Goal: Transaction & Acquisition: Download file/media

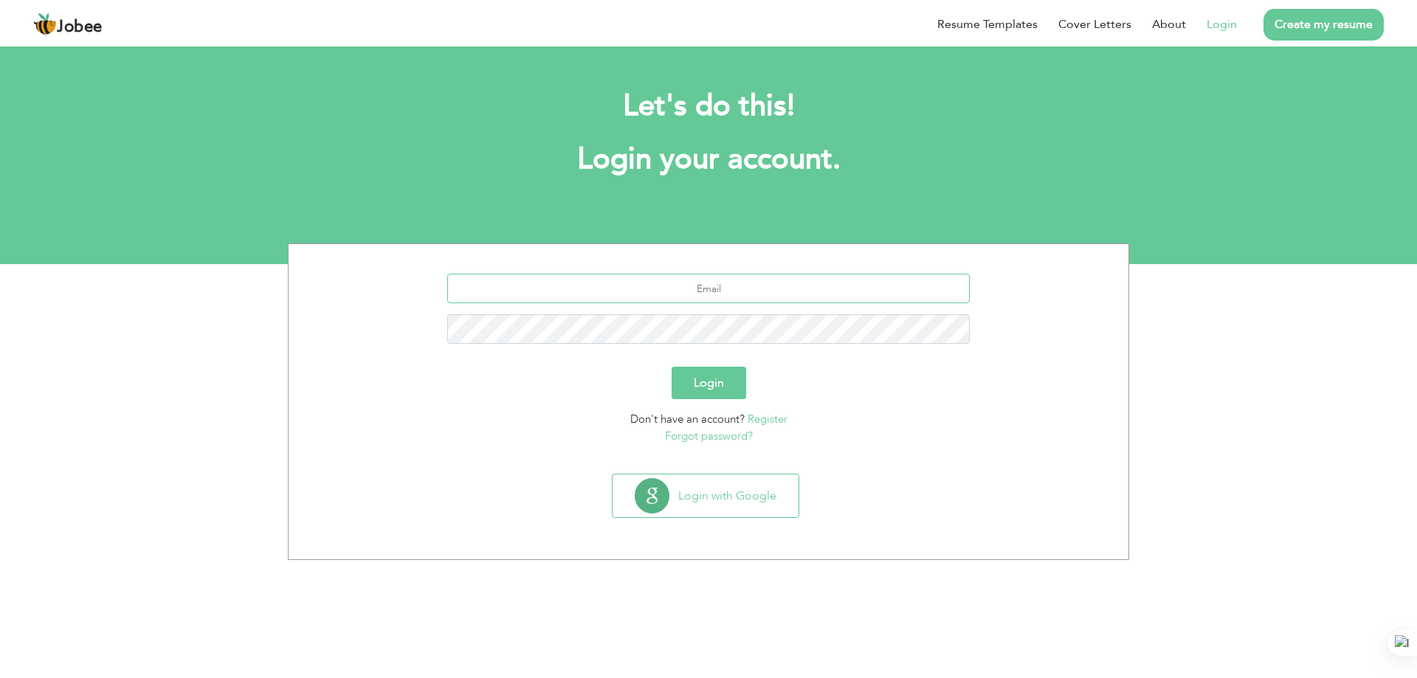
click at [752, 286] on input "text" at bounding box center [708, 289] width 523 height 30
type input "[EMAIL_ADDRESS][DOMAIN_NAME]"
click at [1110, 405] on form "[EMAIL_ADDRESS][DOMAIN_NAME] Login Don't have an account? Register Forgot passw…" at bounding box center [709, 359] width 818 height 170
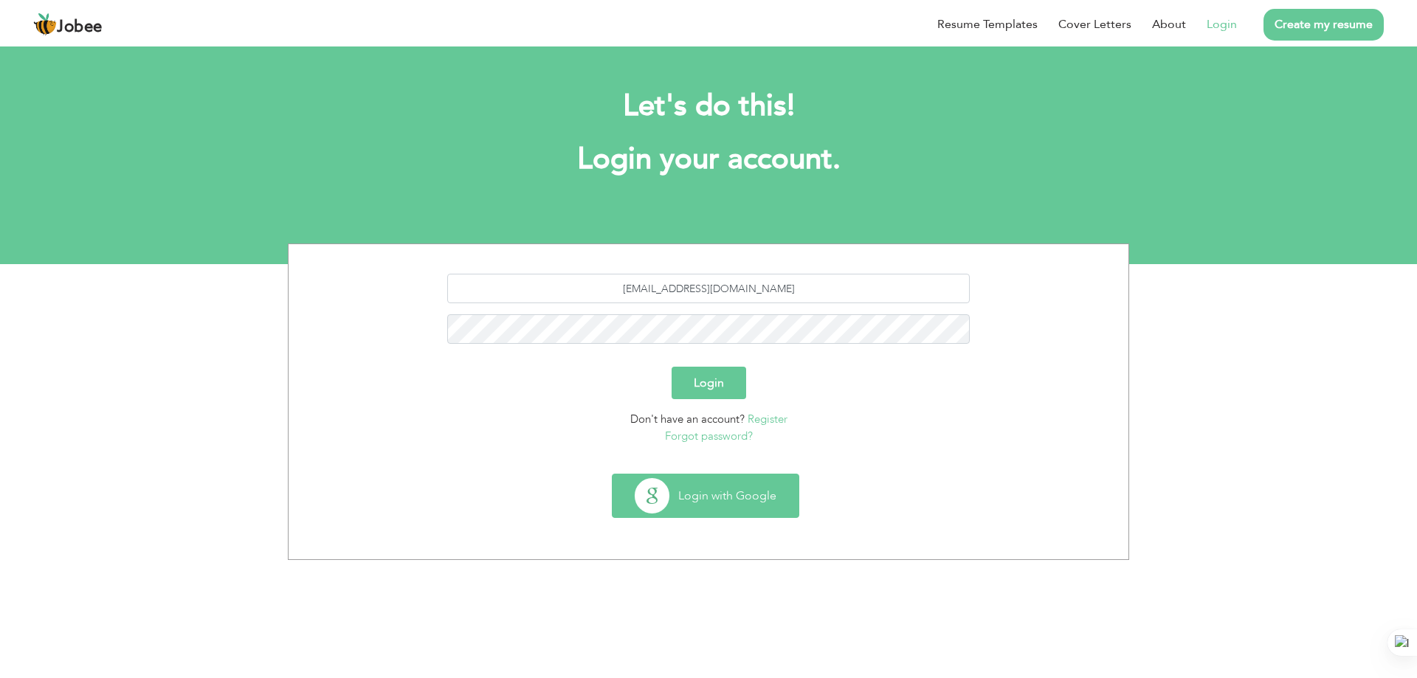
click at [762, 497] on button "Login with Google" at bounding box center [706, 496] width 186 height 43
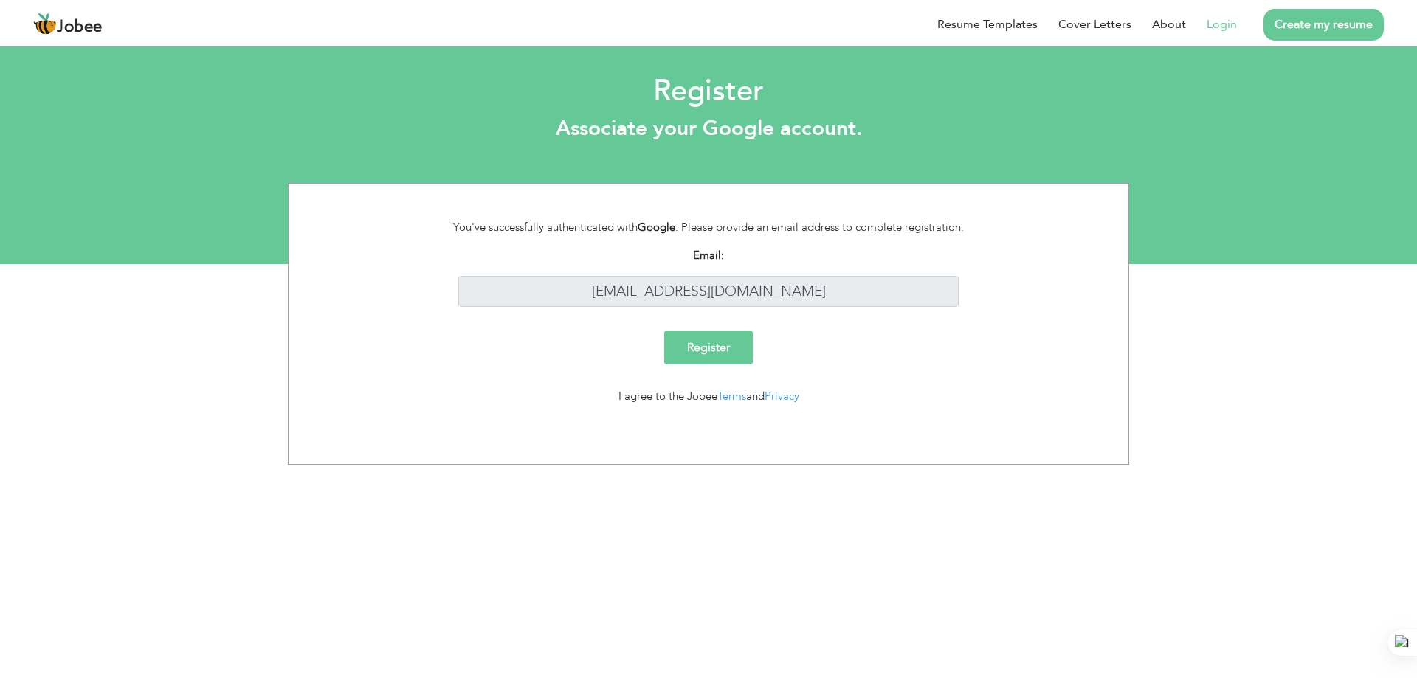
click at [714, 350] on input "Register" at bounding box center [708, 348] width 89 height 34
click at [1230, 23] on link "Login" at bounding box center [1222, 24] width 30 height 18
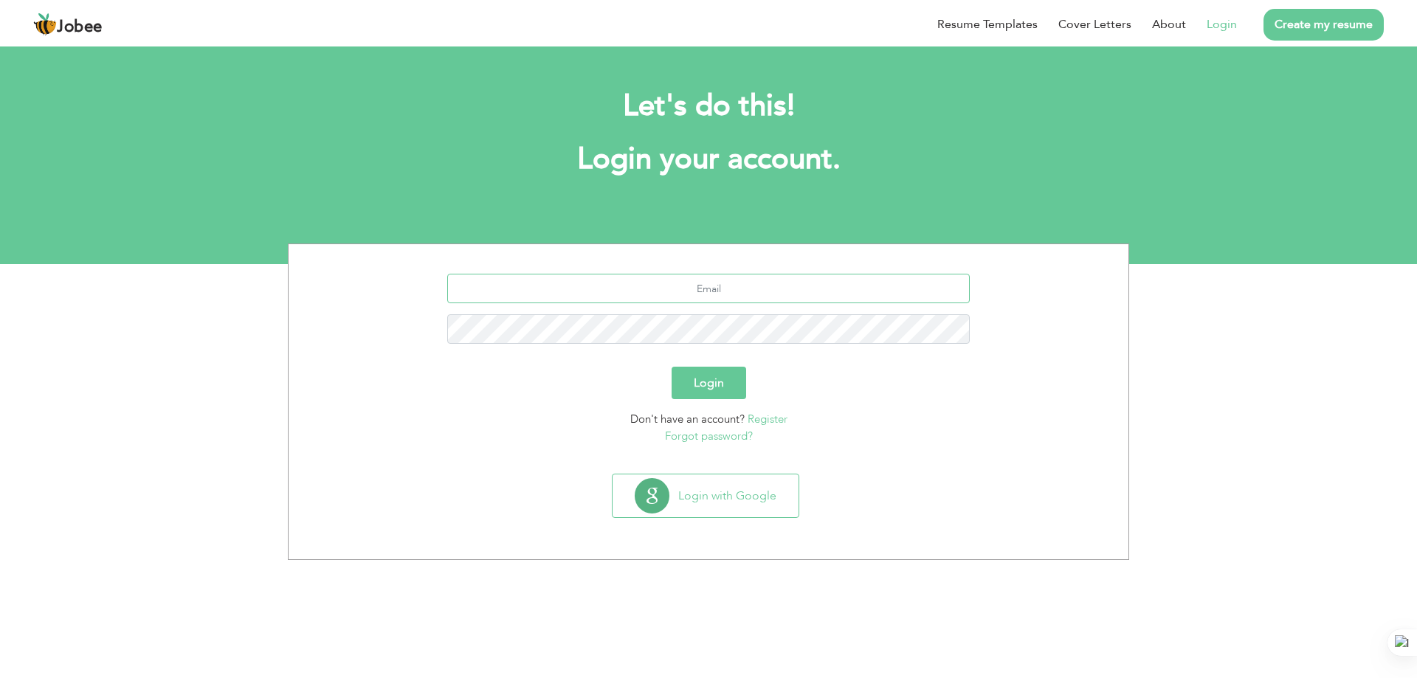
click at [768, 290] on input "text" at bounding box center [708, 289] width 523 height 30
type input "[EMAIL_ADDRESS][DOMAIN_NAME]"
click at [672, 367] on button "Login" at bounding box center [709, 383] width 75 height 32
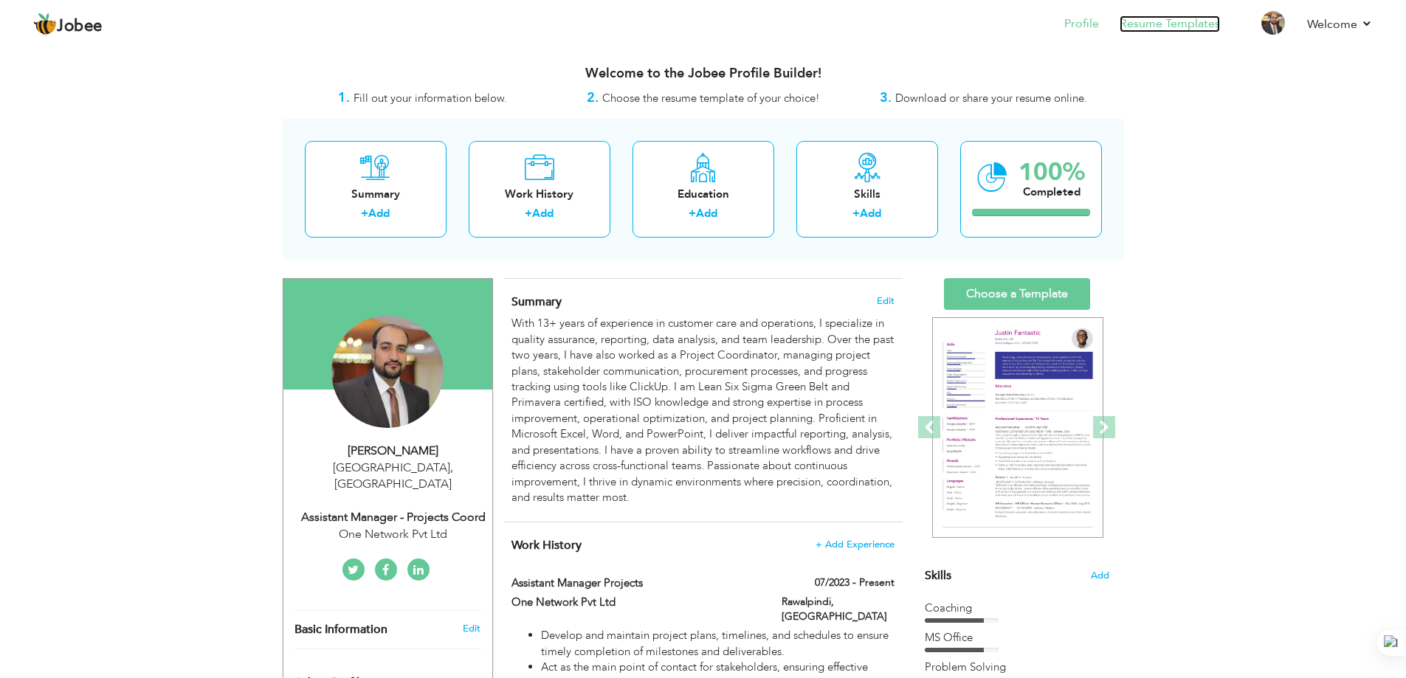
click at [1157, 22] on link "Resume Templates" at bounding box center [1170, 23] width 100 height 17
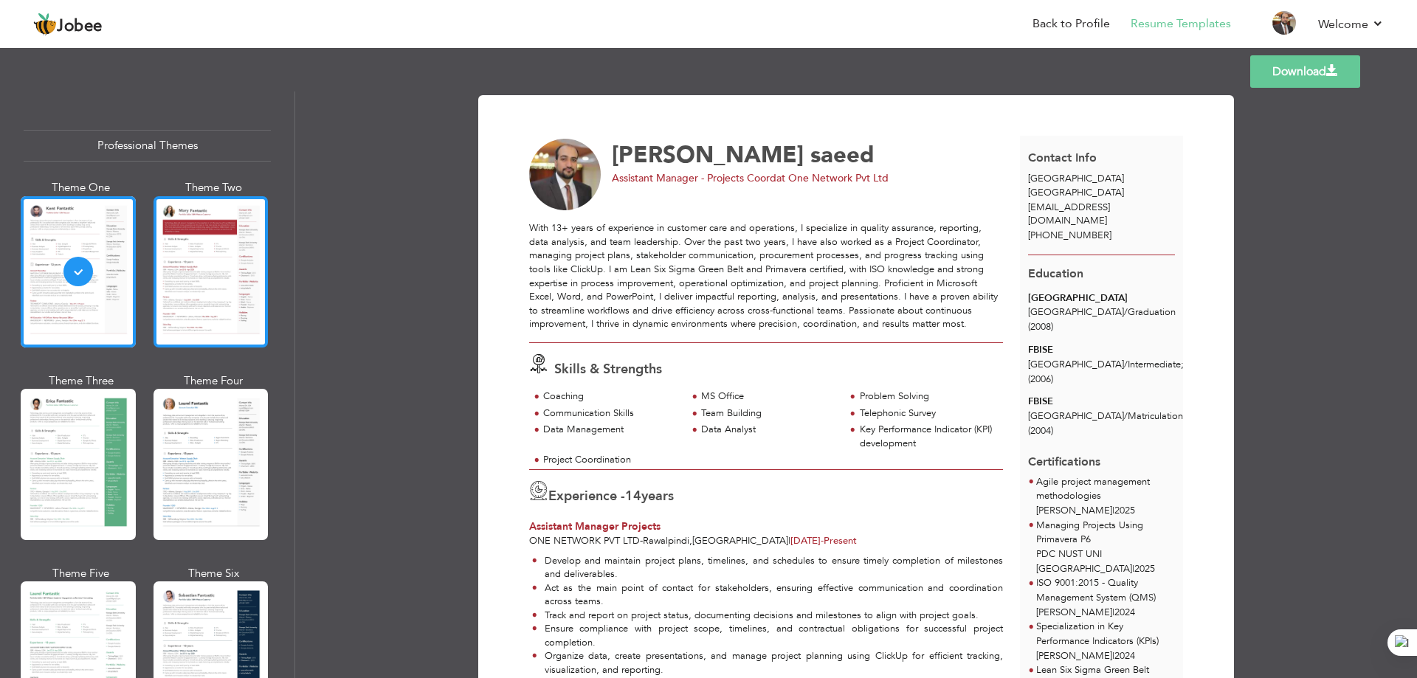
click at [202, 243] on div at bounding box center [211, 271] width 115 height 151
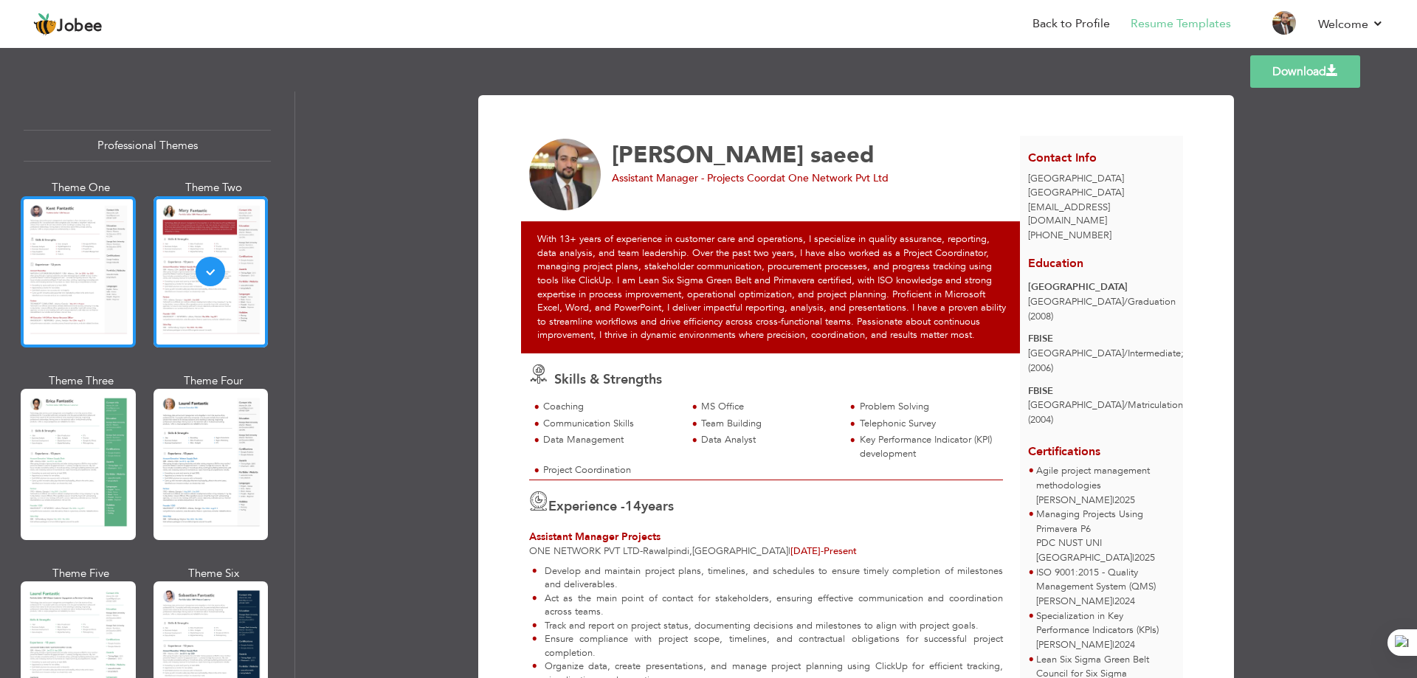
click at [90, 297] on div at bounding box center [78, 271] width 115 height 151
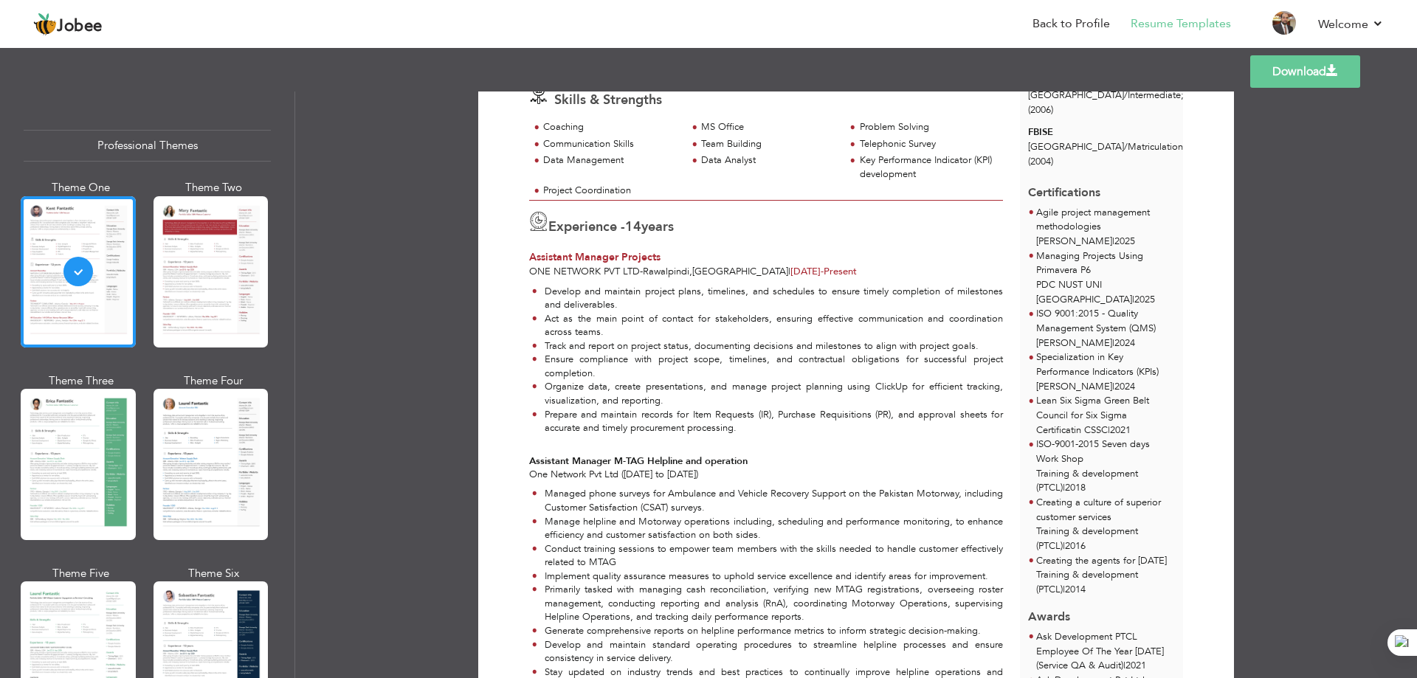
scroll to position [295, 0]
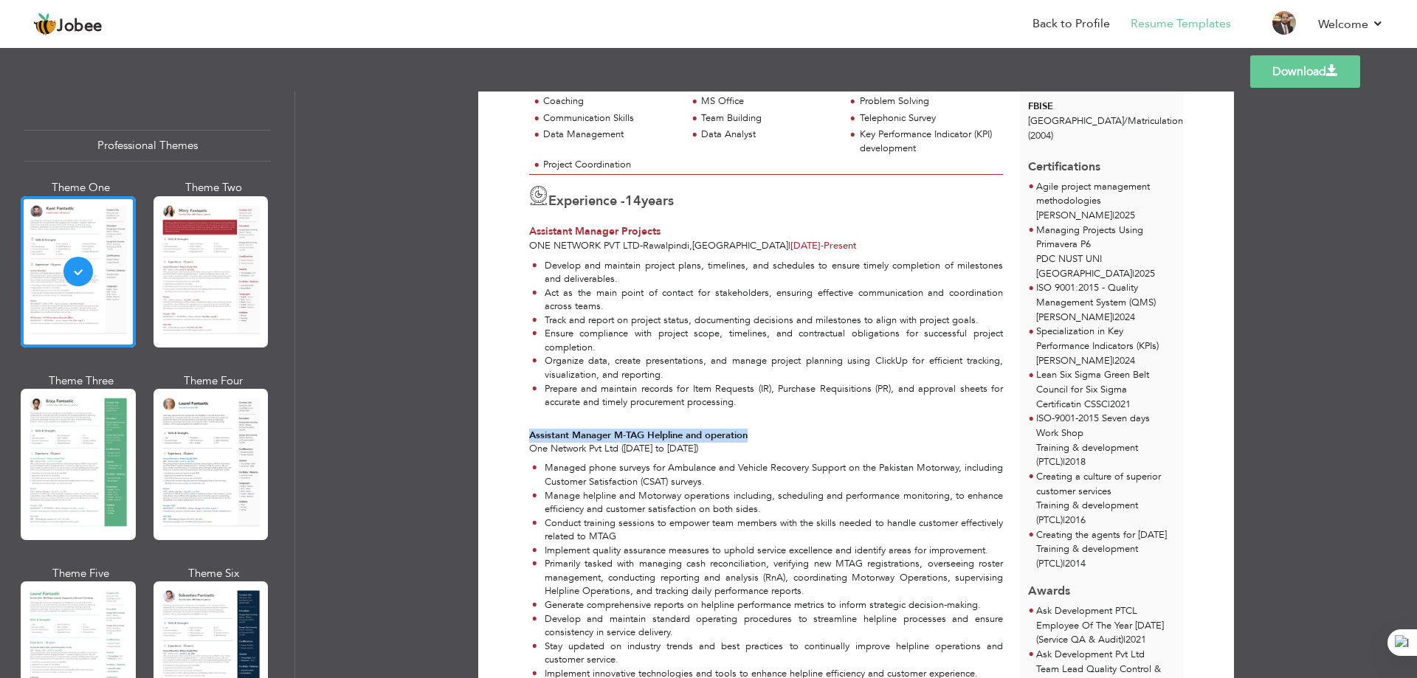
drag, startPoint x: 528, startPoint y: 432, endPoint x: 758, endPoint y: 435, distance: 230.3
click at [758, 435] on div "Develop and maintain project plans, timelines, and schedules to ensure timely c…" at bounding box center [766, 469] width 491 height 433
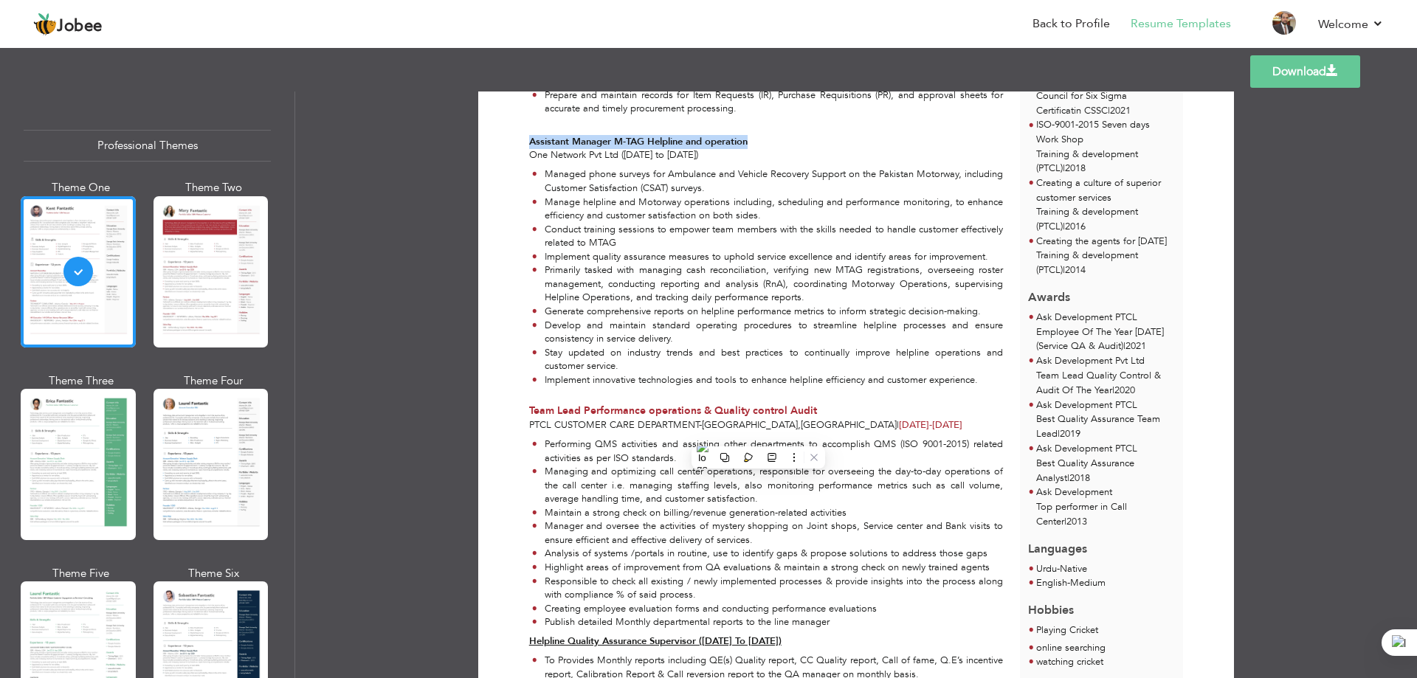
scroll to position [590, 0]
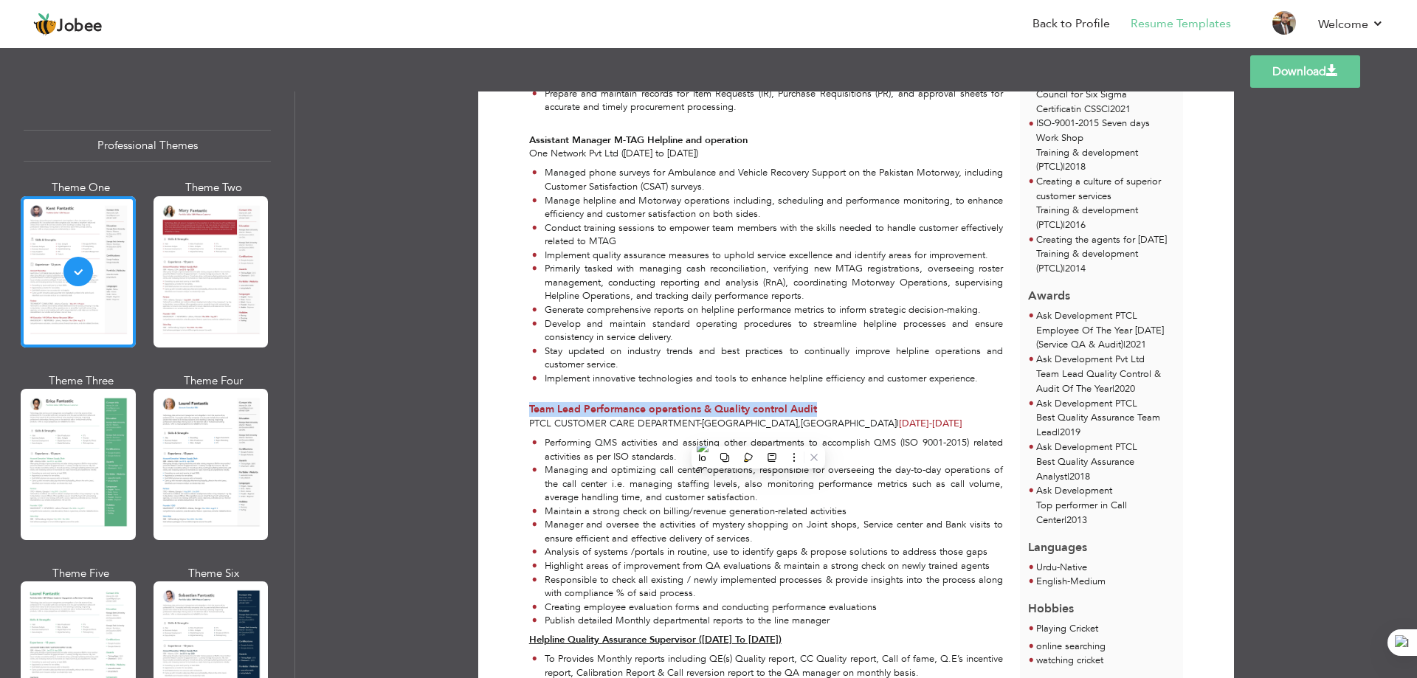
drag, startPoint x: 528, startPoint y: 408, endPoint x: 833, endPoint y: 413, distance: 305.6
click at [833, 413] on div "Team Lead Performance operations & Quality control Audit" at bounding box center [766, 409] width 474 height 15
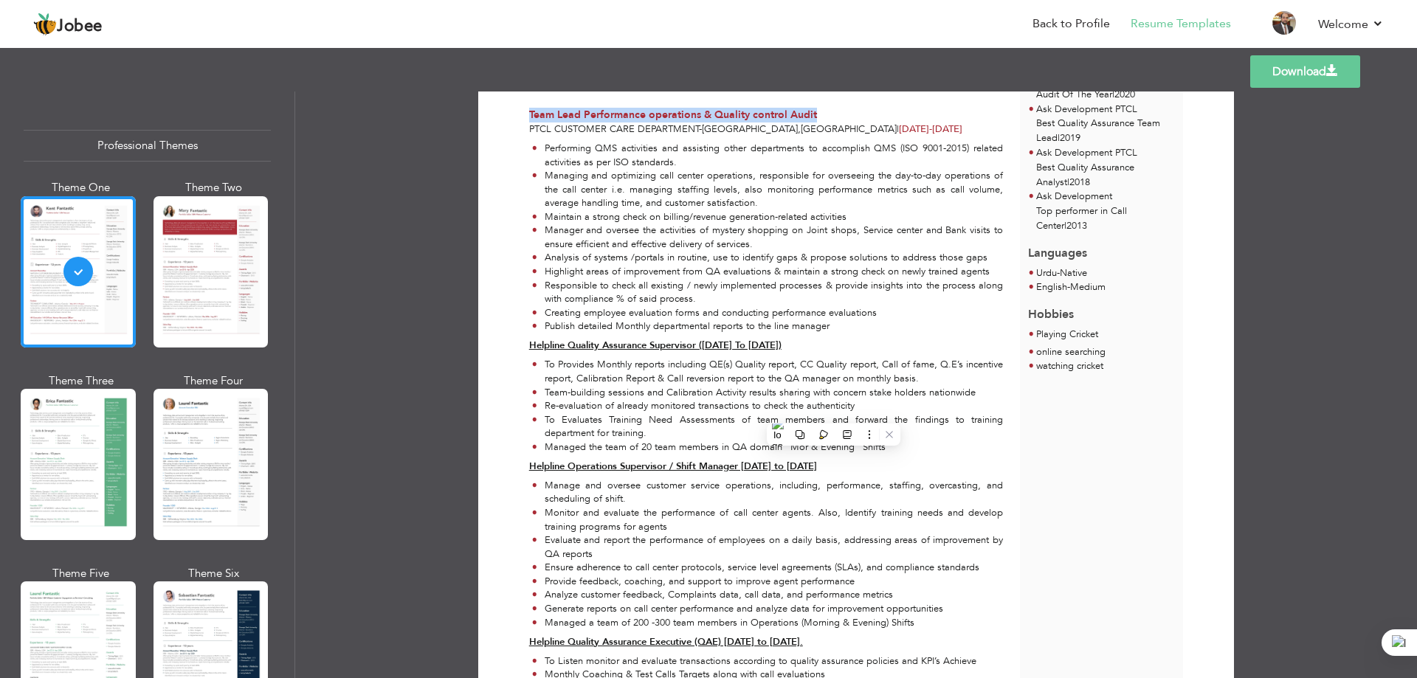
scroll to position [886, 0]
drag, startPoint x: 535, startPoint y: 342, endPoint x: 723, endPoint y: 350, distance: 188.4
click at [723, 350] on strong "Helpline Quality Assurance Supervisor ([DATE] To [DATE])" at bounding box center [655, 344] width 252 height 13
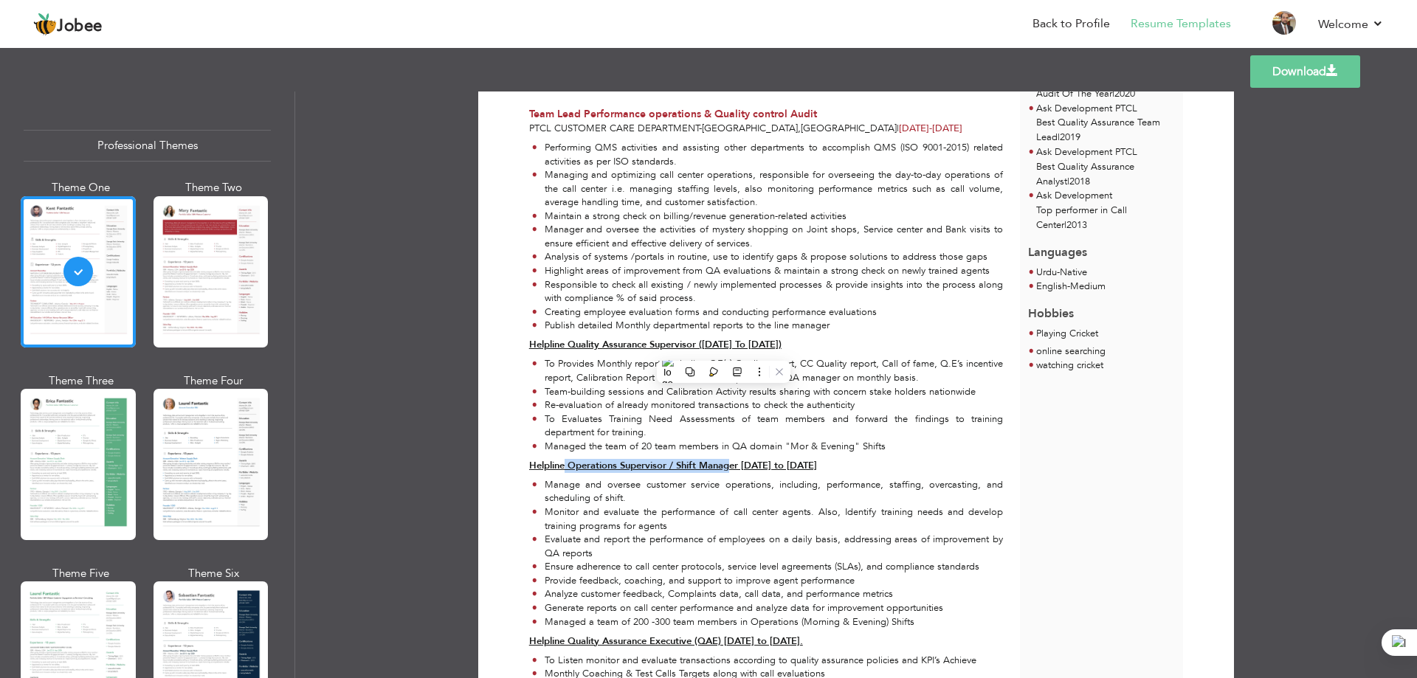
drag, startPoint x: 562, startPoint y: 466, endPoint x: 732, endPoint y: 469, distance: 170.5
click at [732, 469] on strong "Helpline Operations Supervisor / Shift Manager [DATE] to [DATE]" at bounding box center [673, 465] width 288 height 13
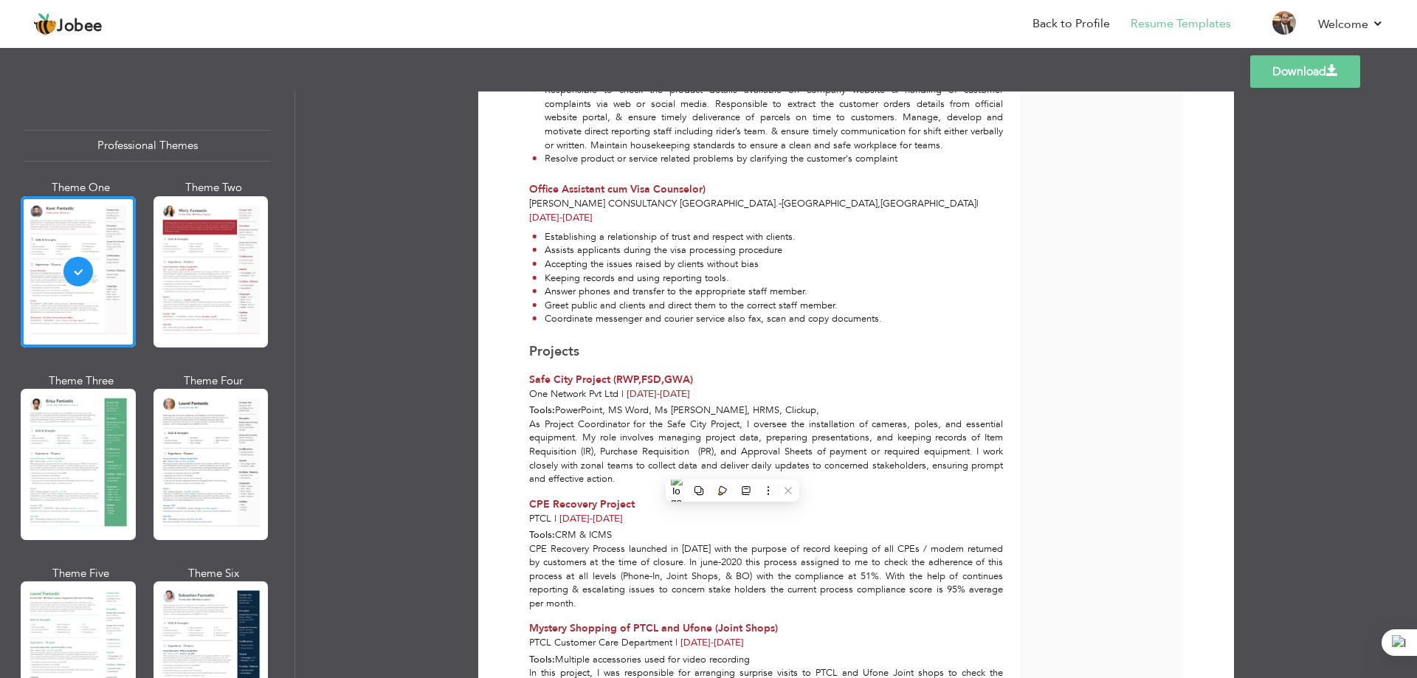
scroll to position [1771, 0]
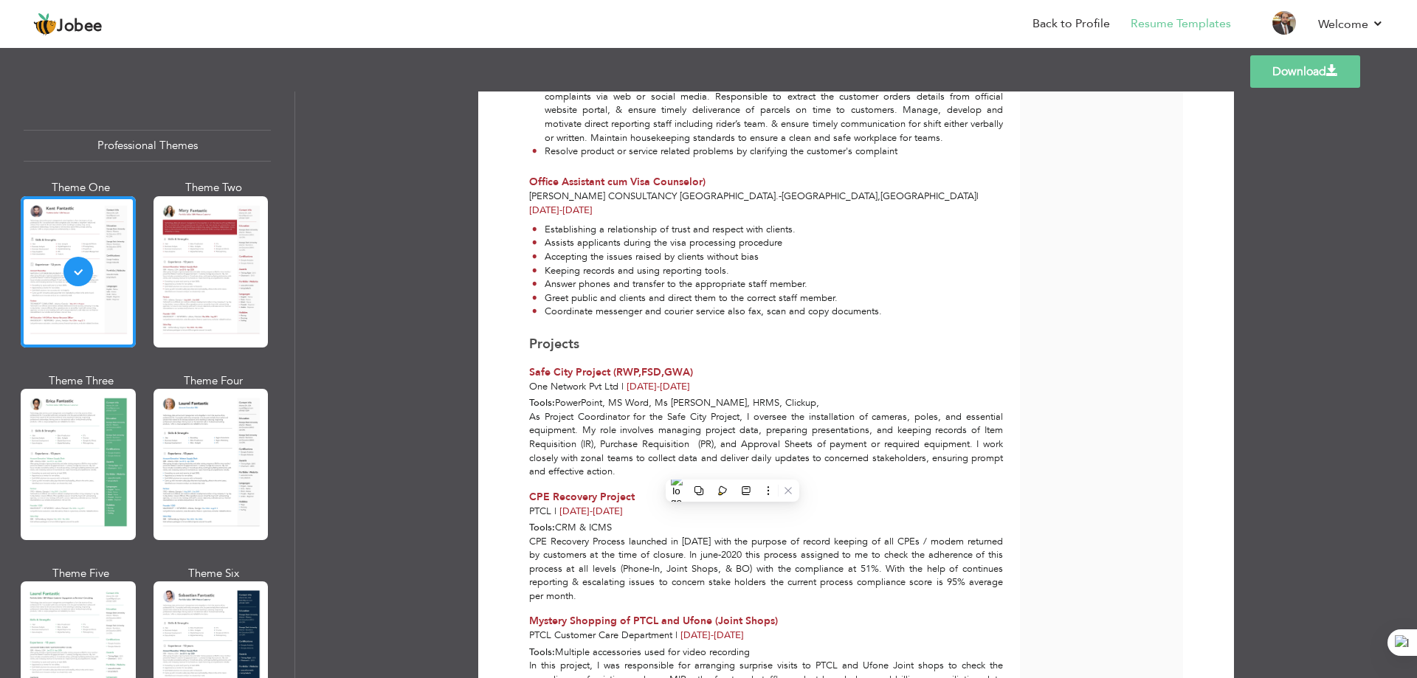
click at [1292, 58] on link "Download" at bounding box center [1305, 71] width 110 height 32
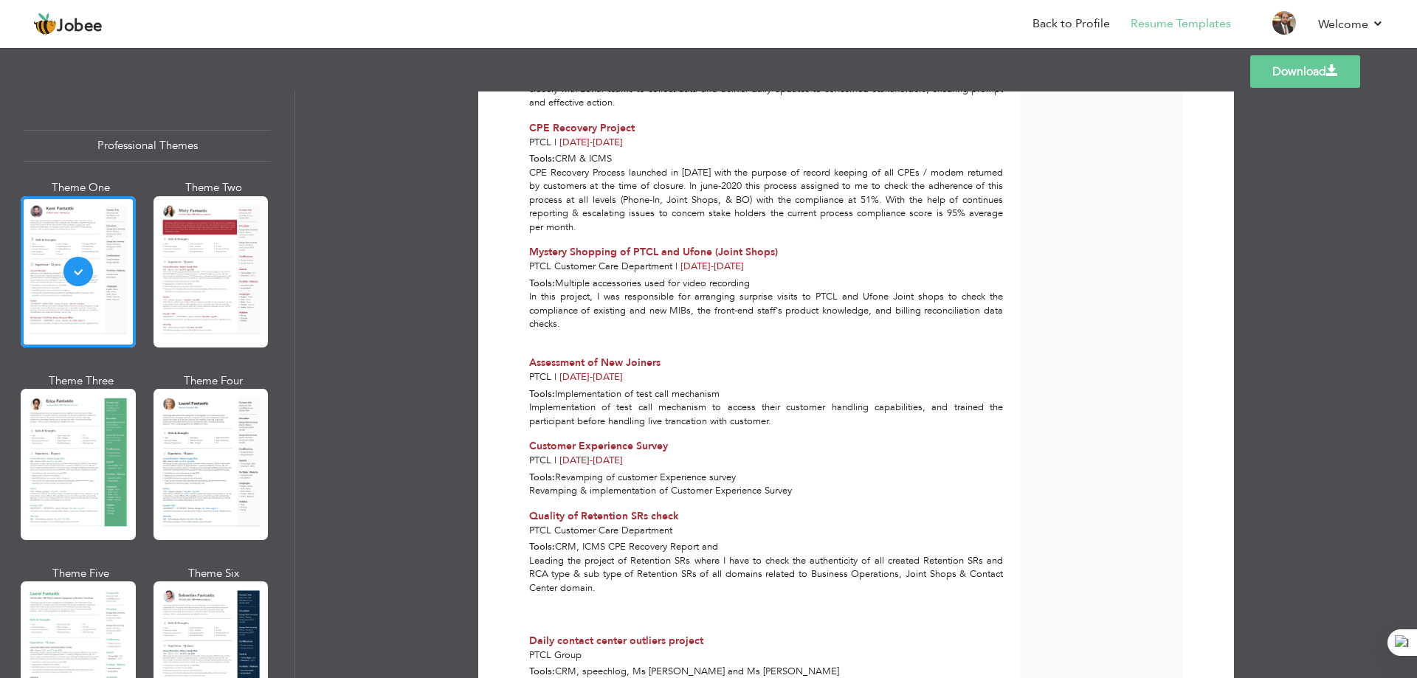
scroll to position [2212, 0]
